Goal: Navigation & Orientation: Find specific page/section

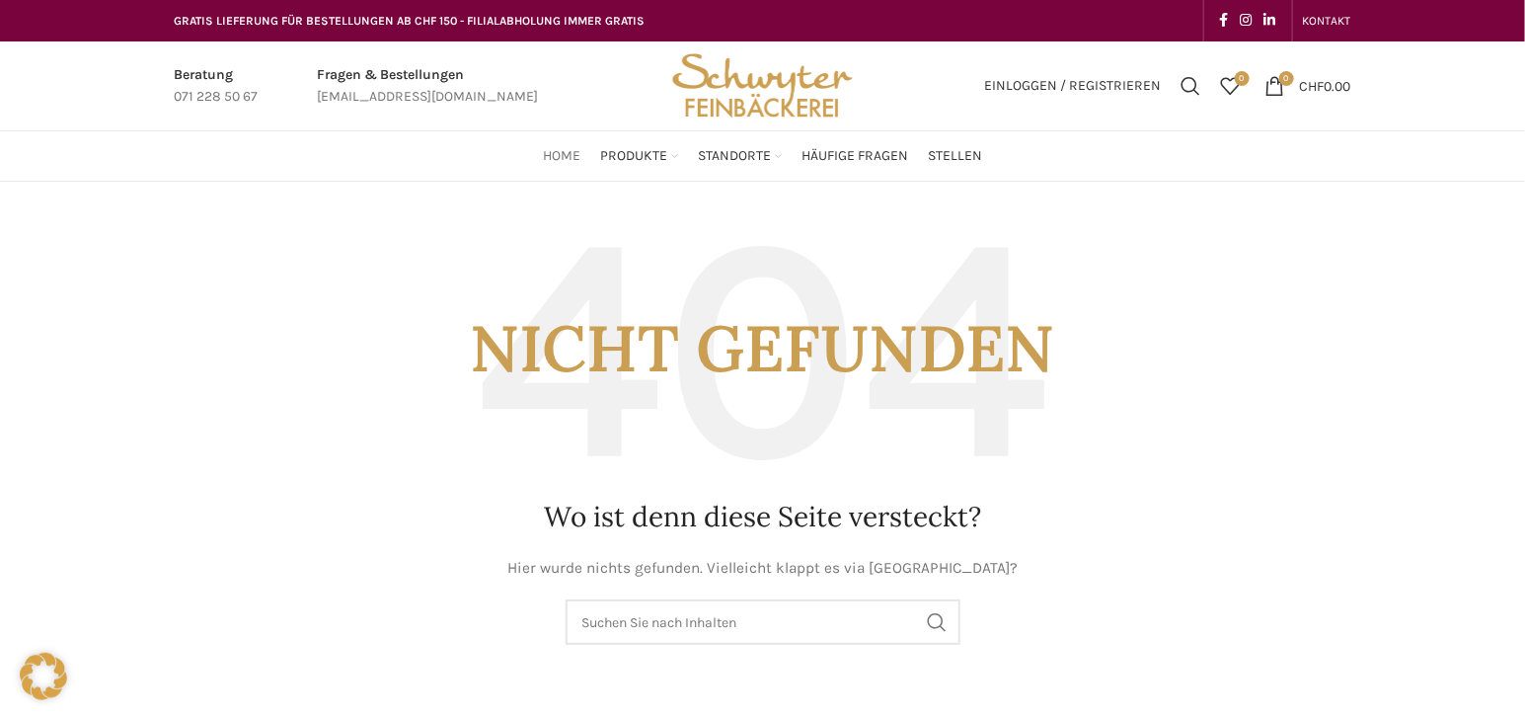
click at [560, 154] on span "Home" at bounding box center [562, 156] width 38 height 19
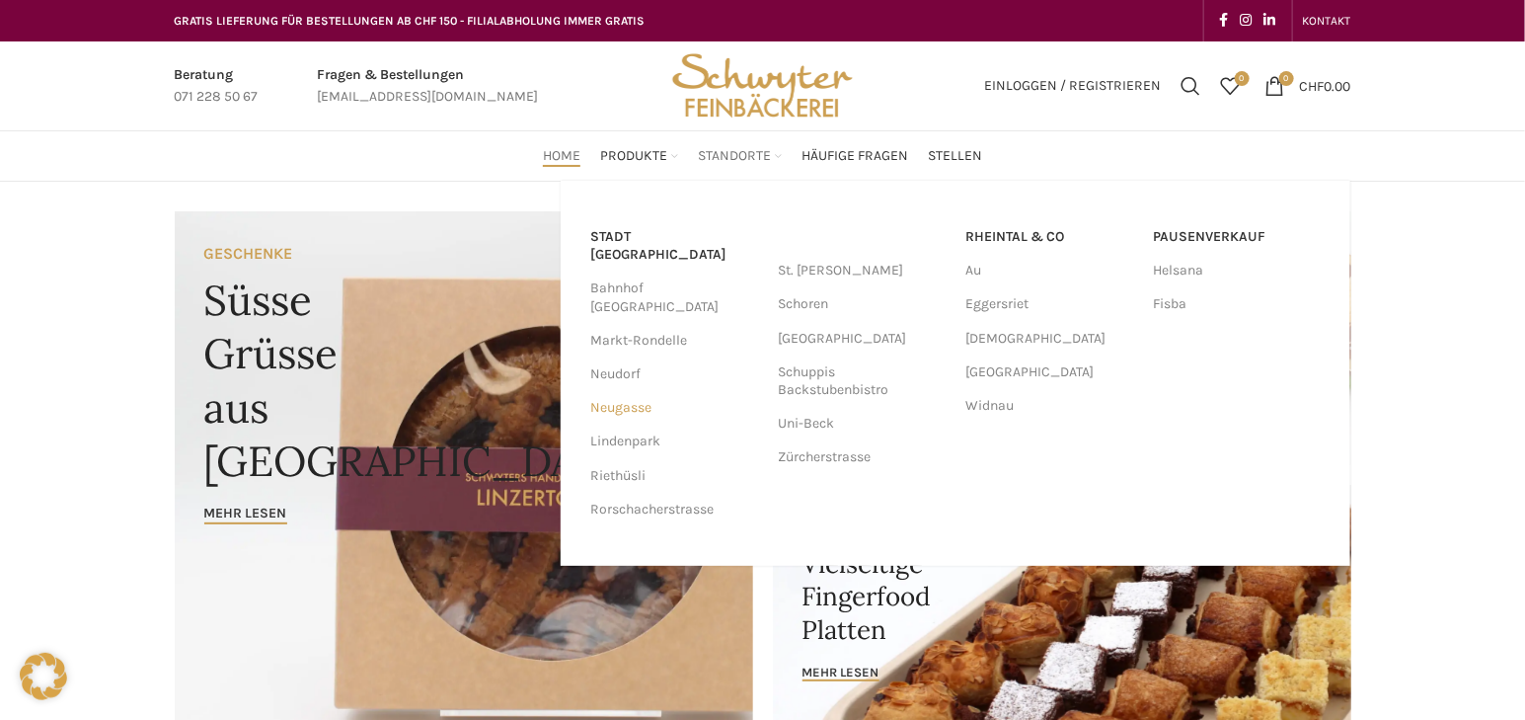
click at [634, 391] on link "Neugasse" at bounding box center [674, 408] width 168 height 34
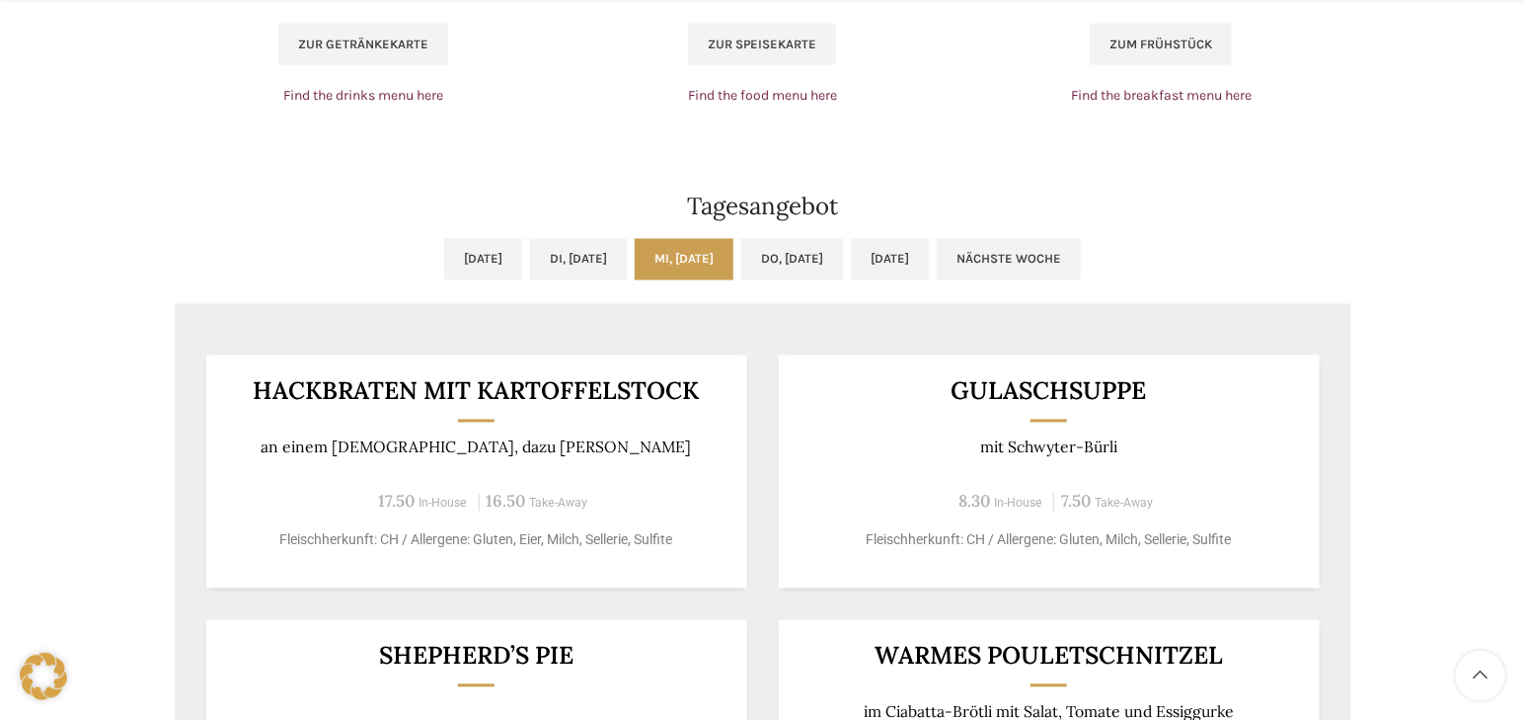
scroll to position [1525, 0]
